Goal: Information Seeking & Learning: Learn about a topic

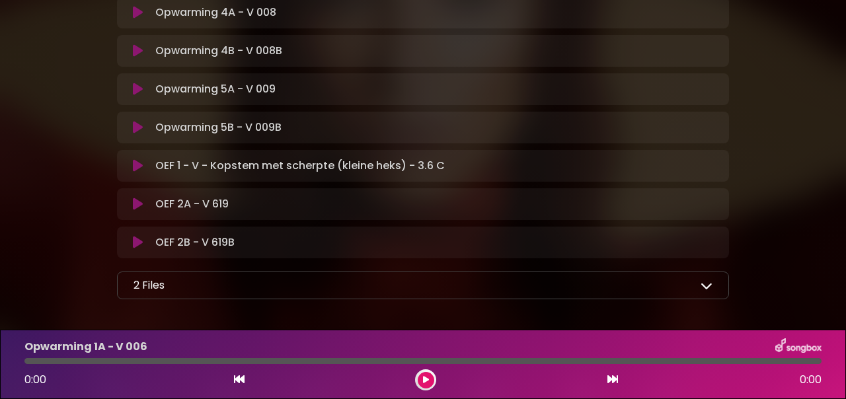
scroll to position [494, 0]
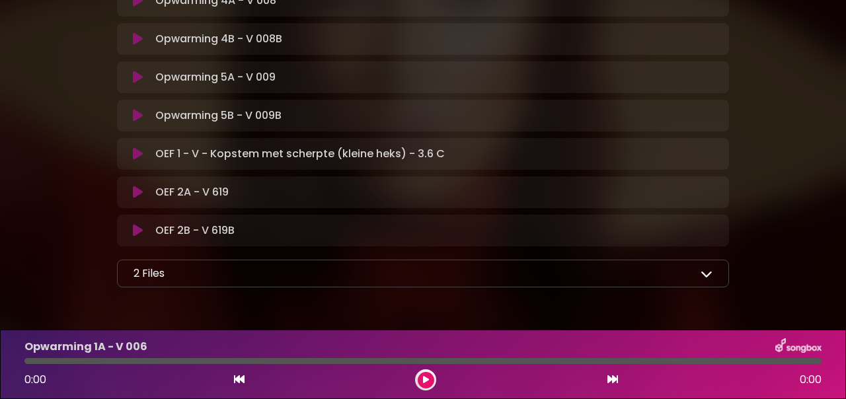
click at [709, 268] on icon at bounding box center [707, 274] width 12 height 12
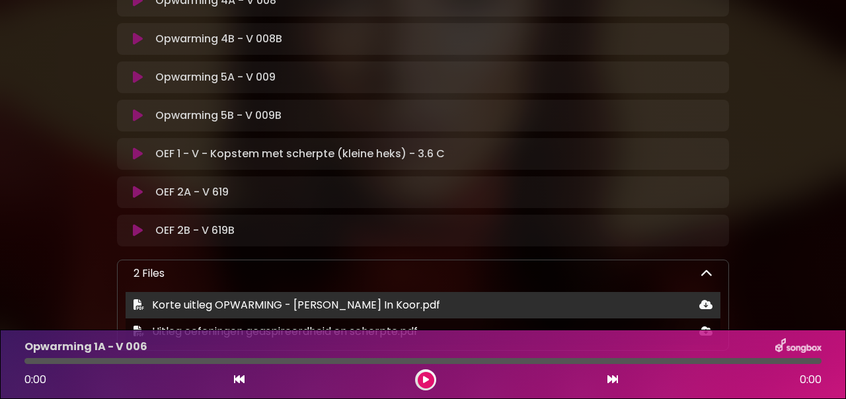
click at [362, 297] on span "Korte uitleg OPWARMING - [PERSON_NAME] In Koor.pdf" at bounding box center [296, 304] width 288 height 15
click at [705, 299] on icon at bounding box center [705, 304] width 13 height 11
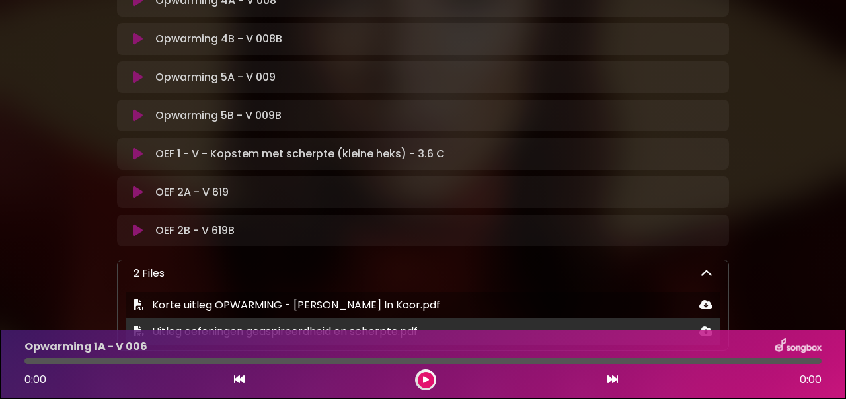
click at [320, 324] on span "Uitleg oefeningen geaspireerdheid en scherpte.pdf" at bounding box center [285, 331] width 266 height 15
click at [703, 326] on icon at bounding box center [705, 331] width 13 height 11
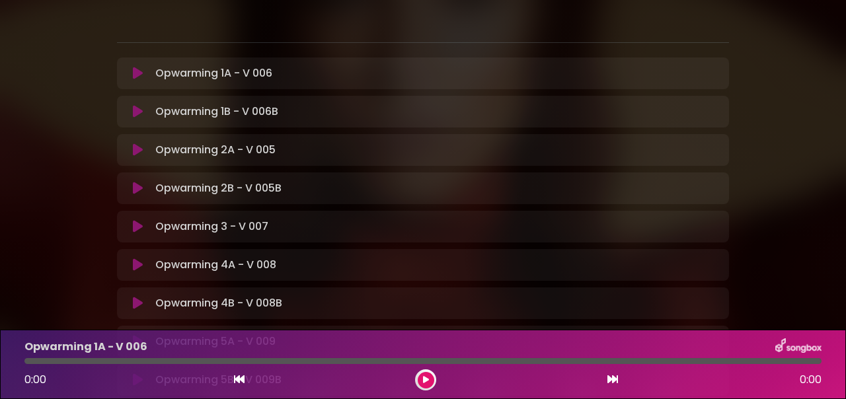
scroll to position [0, 0]
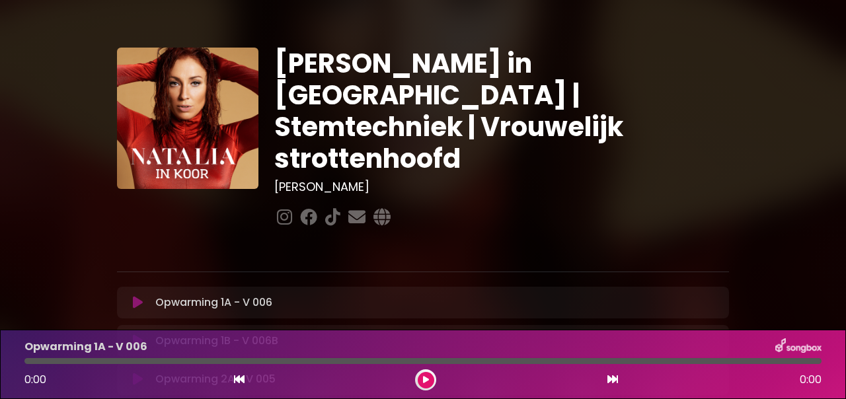
click at [229, 295] on p "Opwarming 1A - V 006 Loading Track..." at bounding box center [213, 303] width 117 height 16
click at [137, 296] on icon at bounding box center [138, 302] width 10 height 13
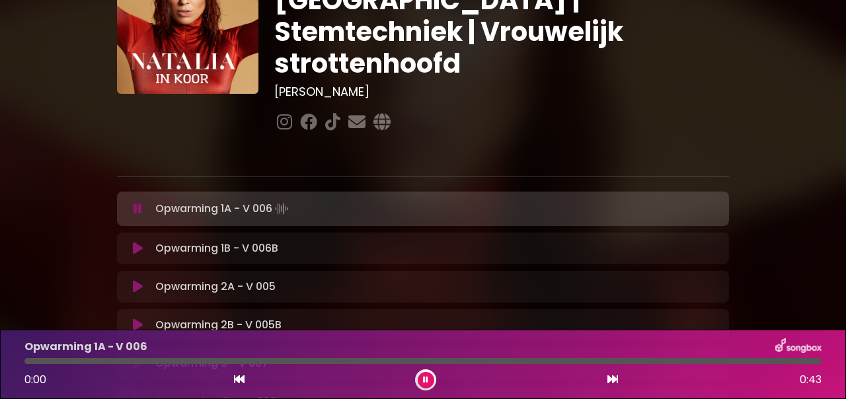
scroll to position [100, 0]
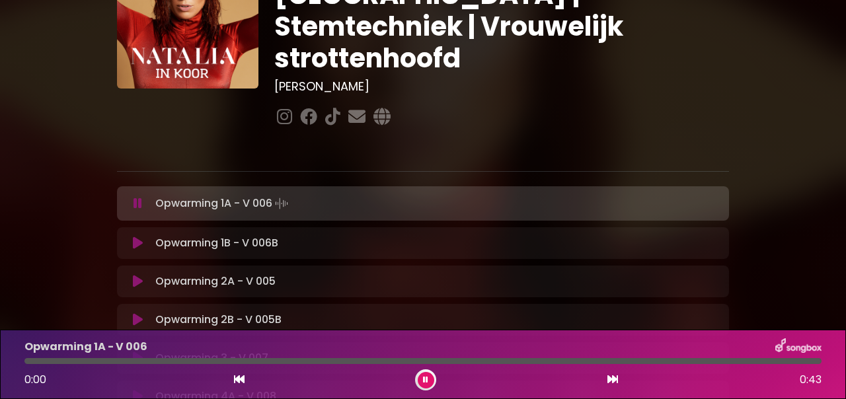
click at [141, 237] on icon at bounding box center [138, 243] width 10 height 13
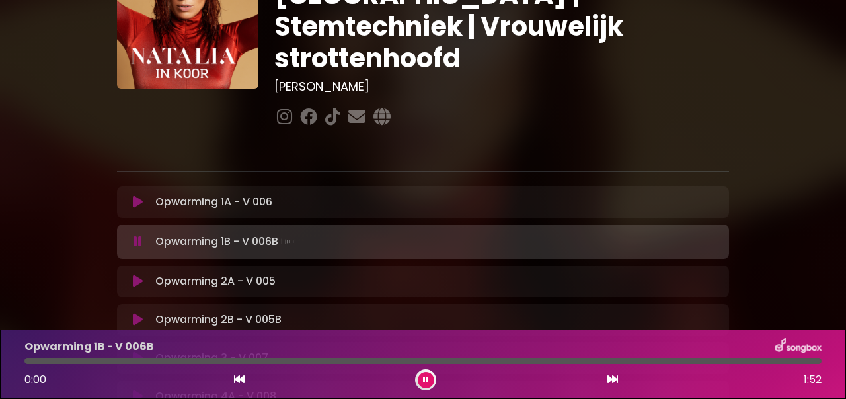
click at [141, 235] on button at bounding box center [137, 241] width 25 height 13
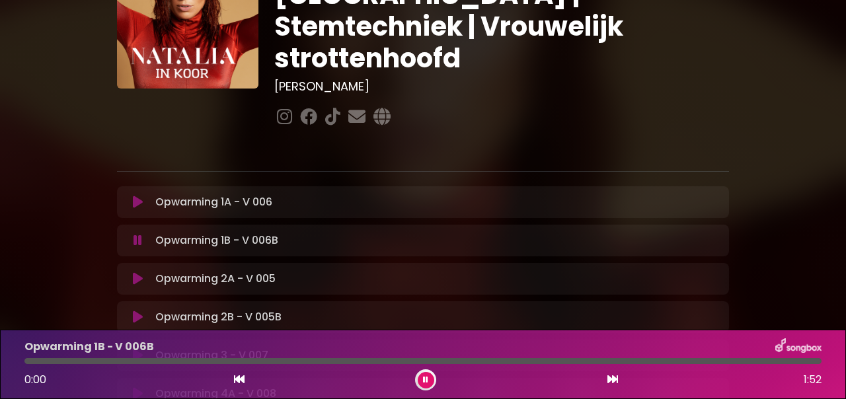
click at [141, 233] on div "Opwarming 1B - V 006B Loading Track..." at bounding box center [423, 241] width 596 height 16
click at [134, 234] on icon at bounding box center [138, 240] width 9 height 13
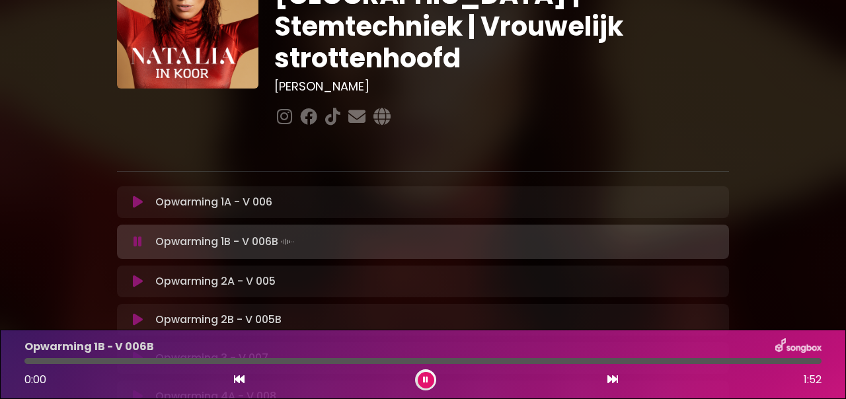
click at [139, 275] on icon at bounding box center [138, 281] width 10 height 13
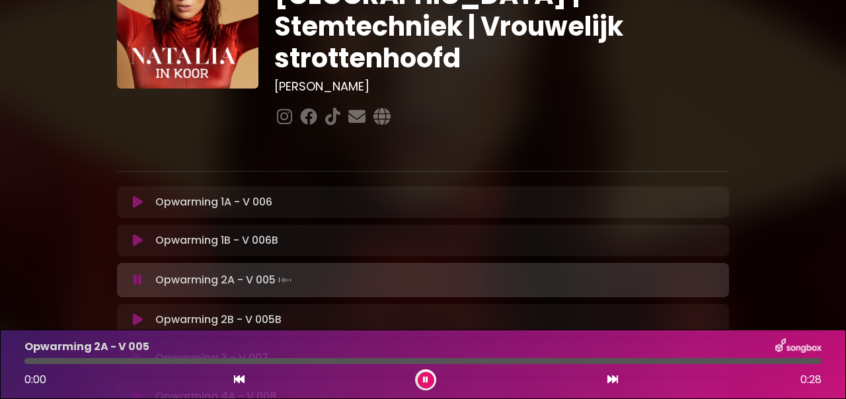
click at [133, 313] on icon at bounding box center [138, 319] width 10 height 13
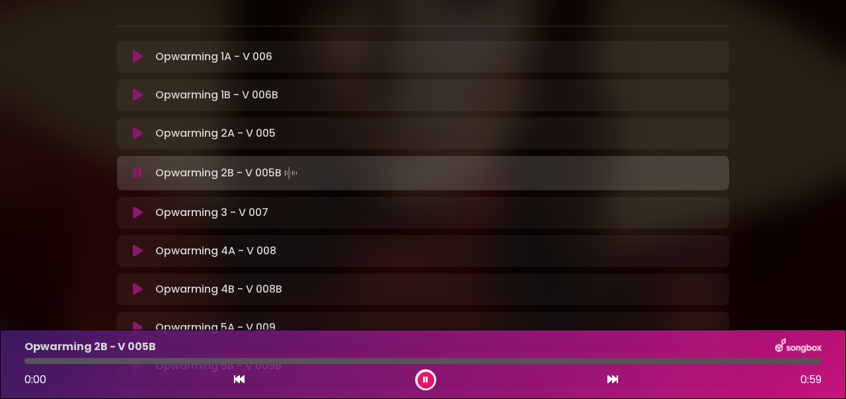
scroll to position [249, 0]
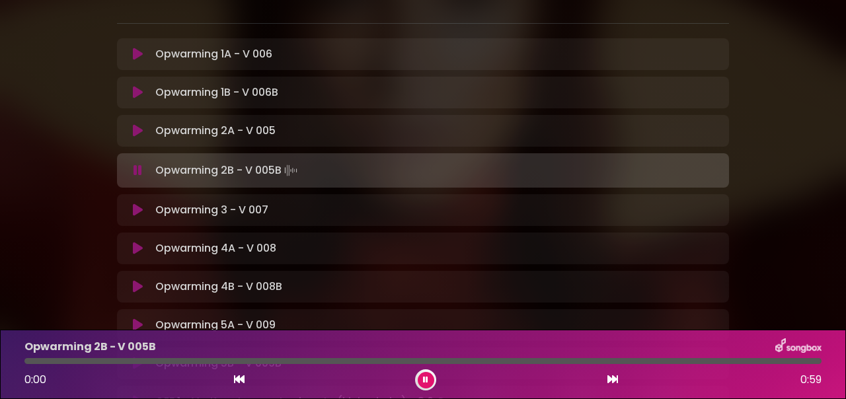
click at [134, 204] on icon at bounding box center [138, 210] width 10 height 13
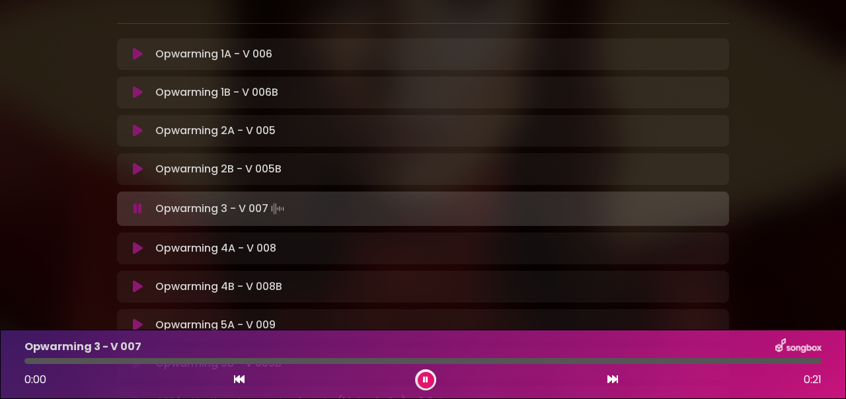
click at [135, 242] on icon at bounding box center [138, 248] width 10 height 13
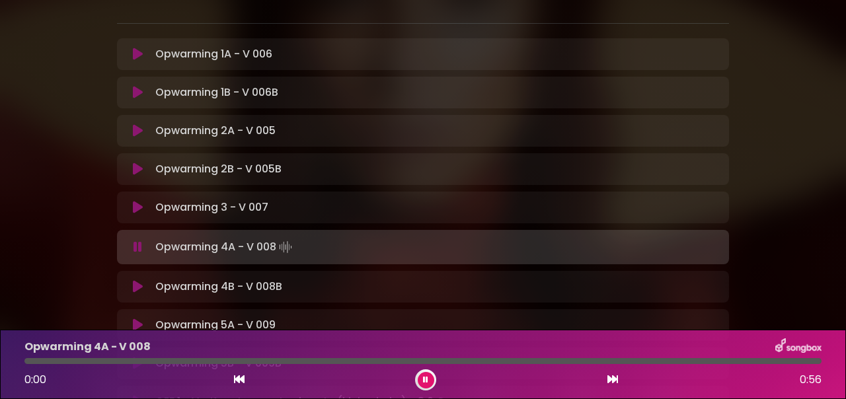
click at [135, 241] on icon at bounding box center [138, 247] width 9 height 13
